Goal: Task Accomplishment & Management: Complete application form

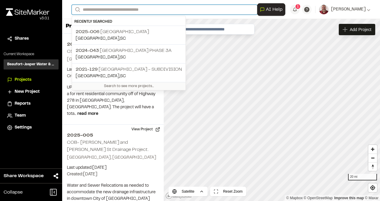
click at [97, 11] on input "Search" at bounding box center [164, 10] width 185 height 10
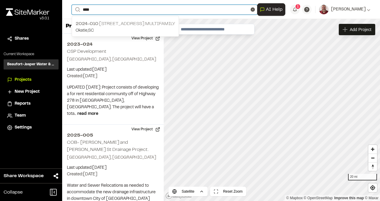
type input "****"
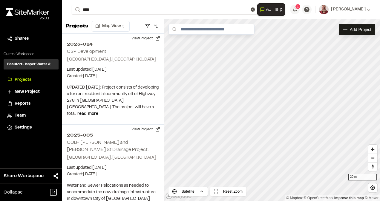
click at [88, 22] on span "2024-010" at bounding box center [87, 24] width 23 height 4
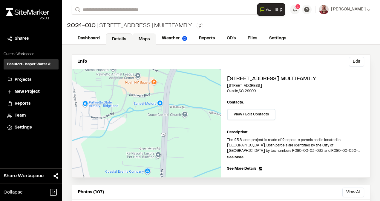
click at [146, 38] on link "Maps" at bounding box center [144, 38] width 24 height 11
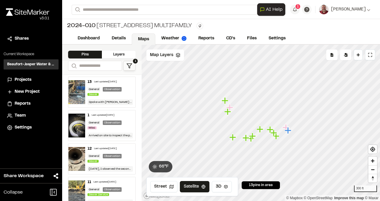
click at [99, 95] on div "Sewer" at bounding box center [93, 94] width 13 height 5
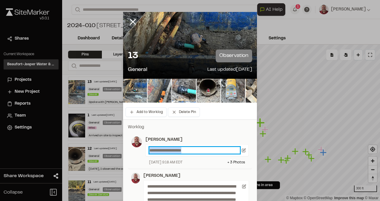
drag, startPoint x: 147, startPoint y: 148, endPoint x: 193, endPoint y: 145, distance: 45.4
click at [193, 145] on div "**********" at bounding box center [196, 150] width 103 height 12
paste p
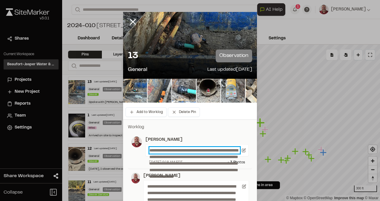
scroll to position [36, 0]
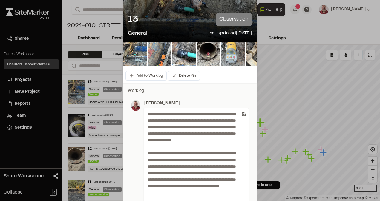
click at [229, 100] on p "[PERSON_NAME]" at bounding box center [195, 103] width 105 height 7
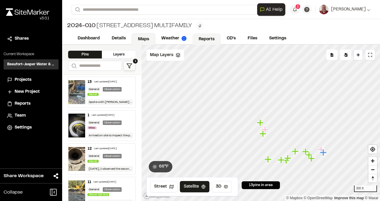
click at [204, 36] on link "Reports" at bounding box center [206, 38] width 28 height 11
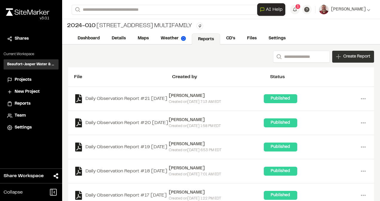
click at [336, 56] on div "Create Report" at bounding box center [353, 57] width 42 height 12
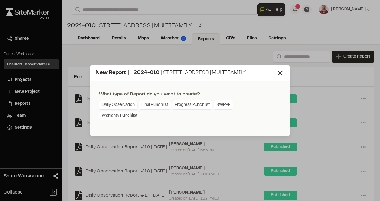
click at [111, 104] on link "Daily Observation" at bounding box center [118, 105] width 38 height 10
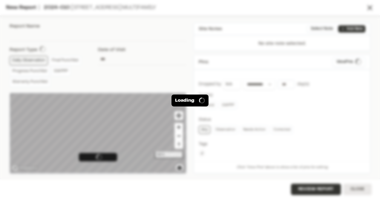
type input "**********"
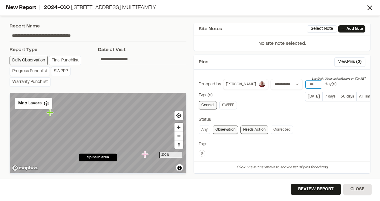
click at [305, 84] on input "number" at bounding box center [313, 84] width 17 height 8
click at [305, 95] on button "[DATE]" at bounding box center [313, 97] width 17 height 10
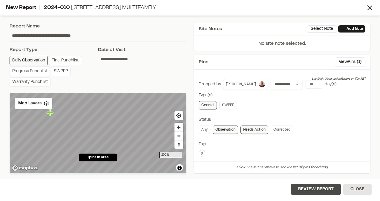
click at [298, 189] on button "Review Report" at bounding box center [316, 189] width 50 height 11
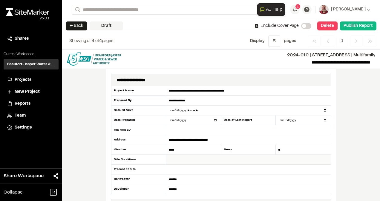
click at [173, 160] on input "text" at bounding box center [248, 160] width 164 height 10
type input "**********"
click at [170, 168] on input "text" at bounding box center [248, 170] width 164 height 10
type input "*"
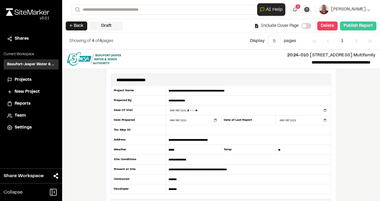
type input "**********"
click at [357, 26] on button "Publish Report" at bounding box center [358, 25] width 36 height 9
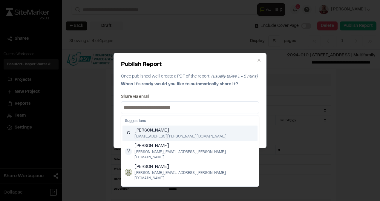
click at [153, 110] on input at bounding box center [189, 108] width 135 height 10
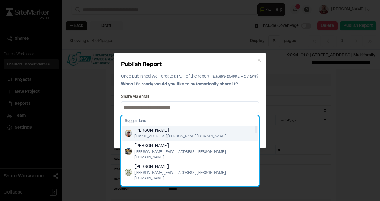
click at [127, 135] on img "Suggestions" at bounding box center [128, 133] width 7 height 7
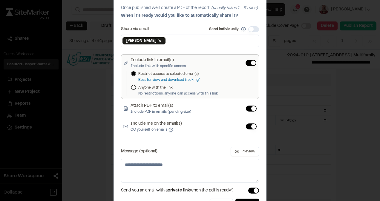
click at [248, 125] on button "Include me on the email(s) CC yourself on emails" at bounding box center [251, 127] width 11 height 6
click at [241, 199] on button "Publish" at bounding box center [247, 204] width 24 height 11
